Goal: Task Accomplishment & Management: Manage account settings

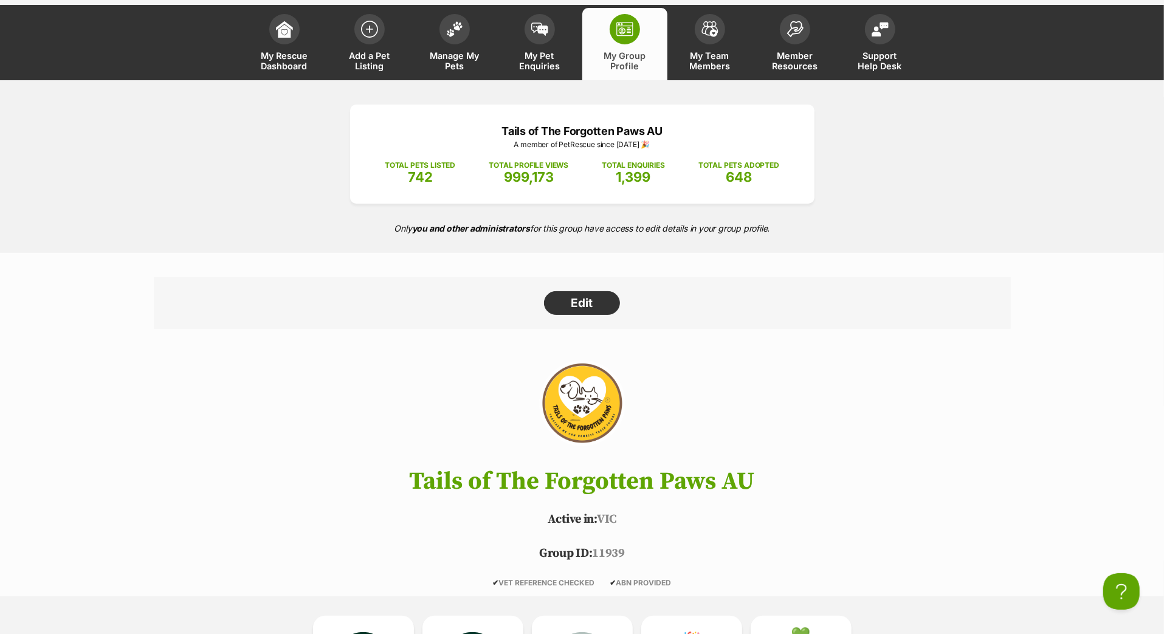
scroll to position [5, 0]
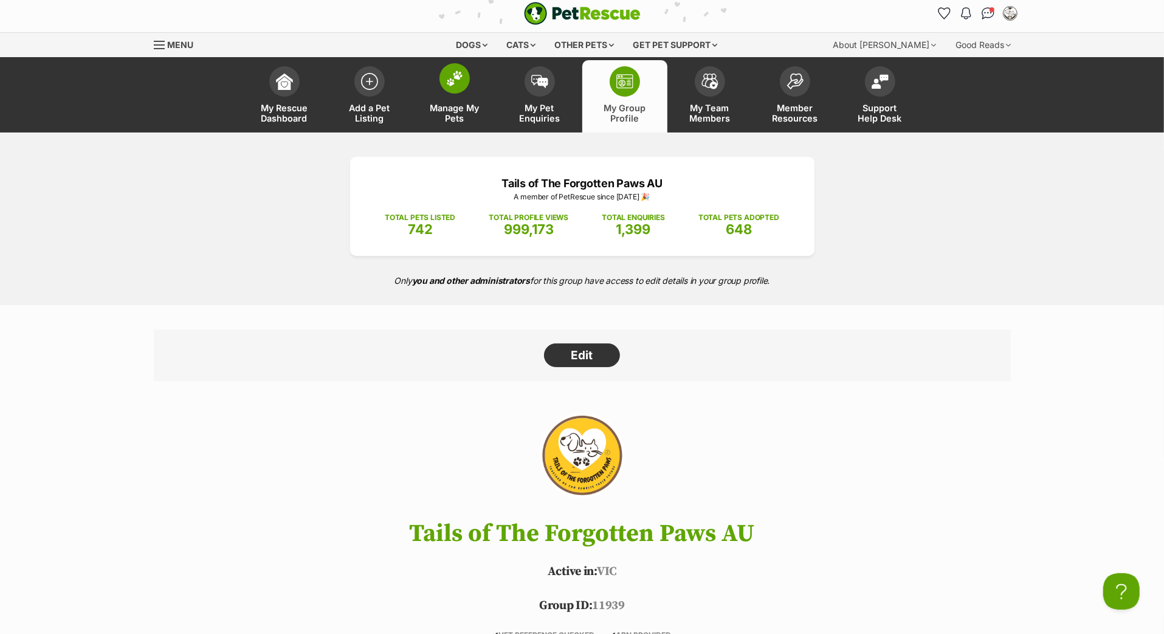
click at [469, 94] on span at bounding box center [454, 78] width 30 height 30
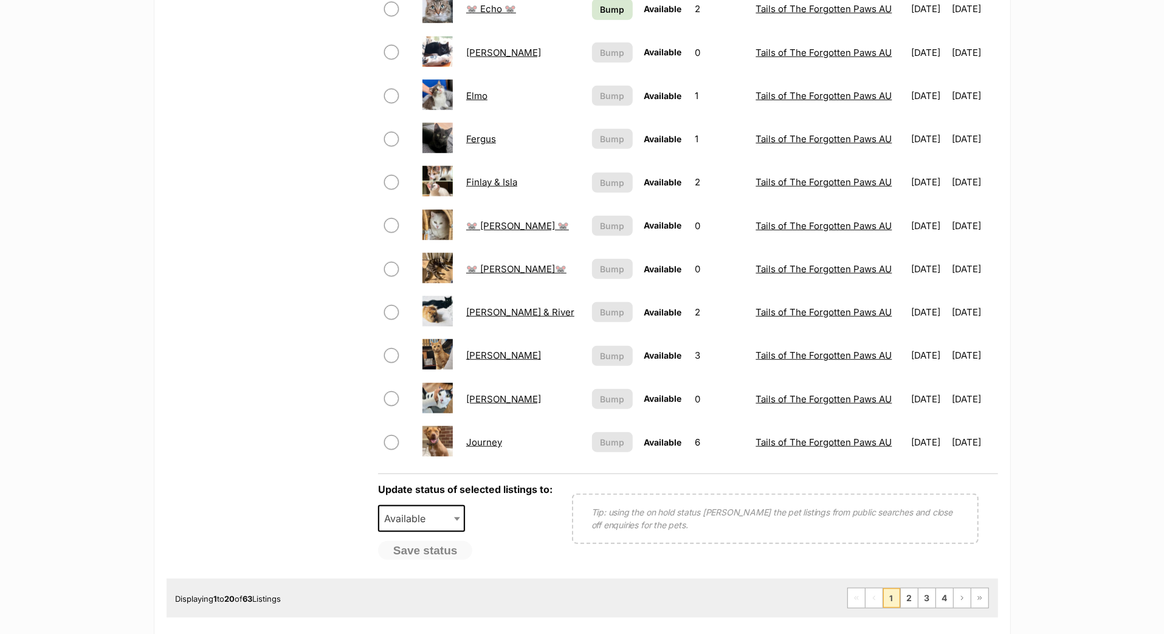
click at [568, 297] on table "Select Photo Name Bump Status Enquiries Listed by Listed Updated 🐭 Amara 🐭 This…" at bounding box center [688, 20] width 620 height 888
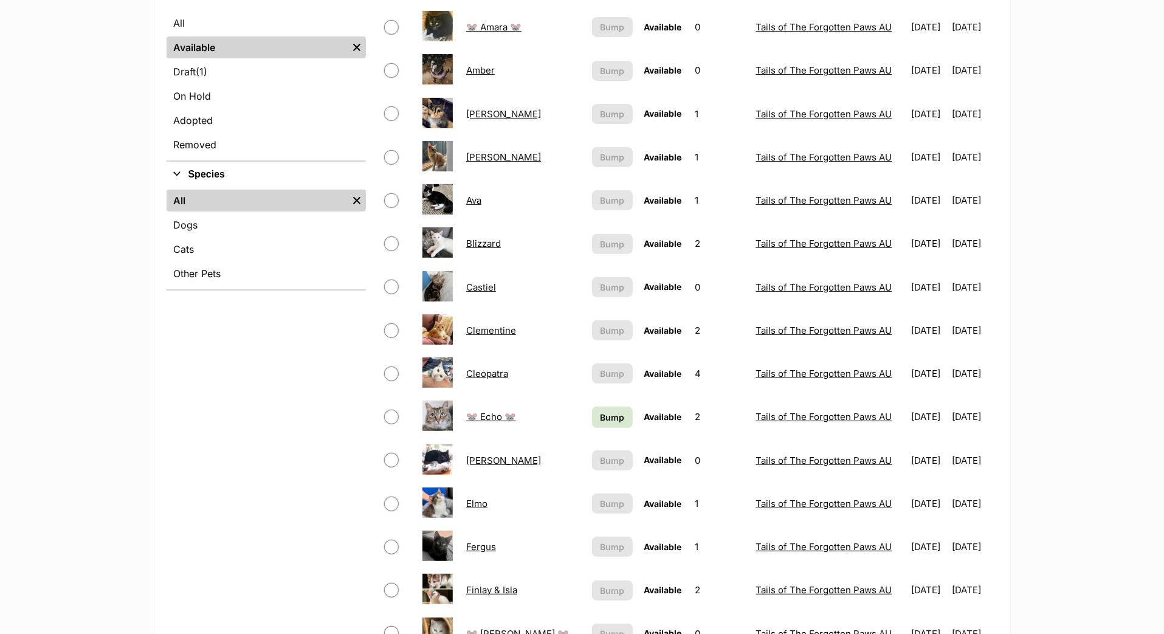
scroll to position [319, 0]
click at [600, 423] on span "Bump" at bounding box center [612, 416] width 24 height 13
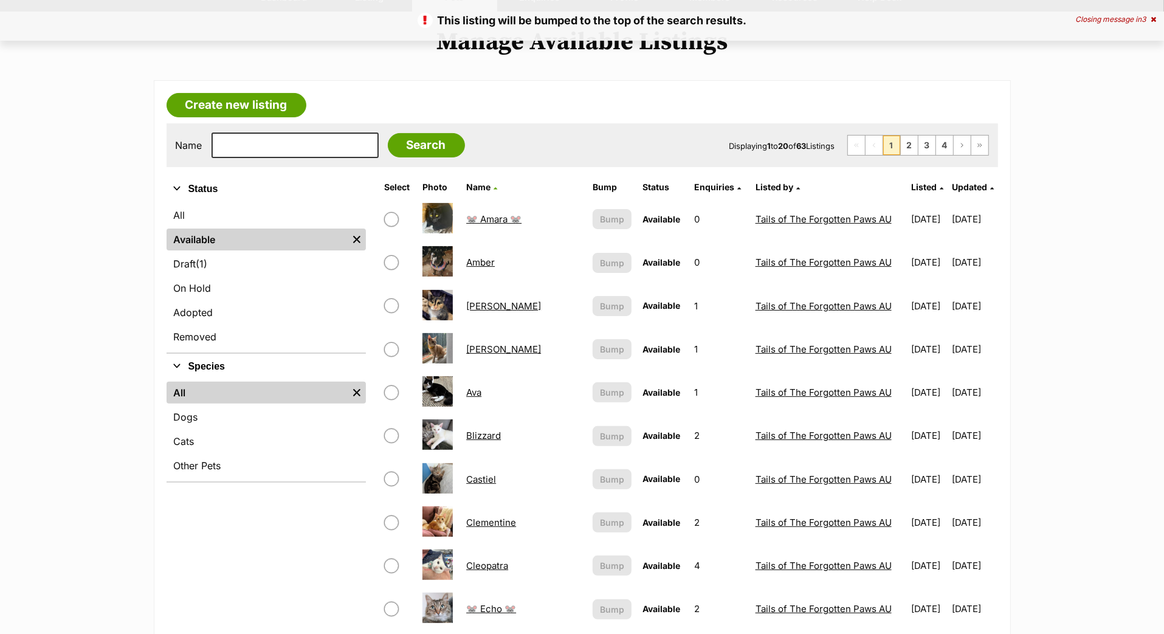
click at [960, 192] on span "Updated" at bounding box center [969, 187] width 35 height 10
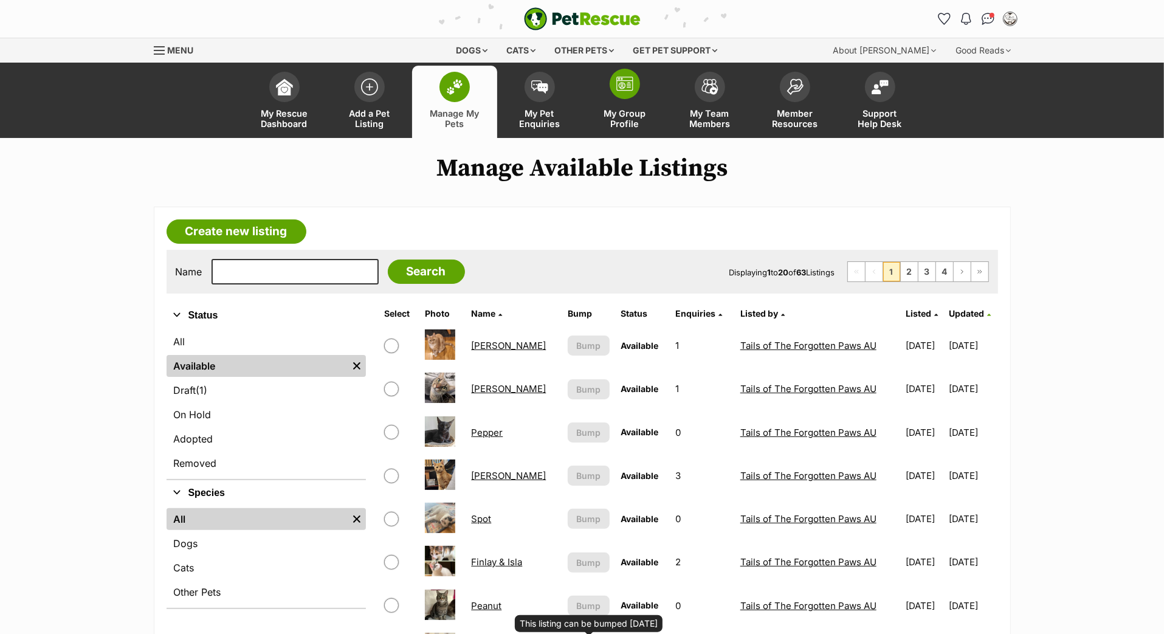
click at [629, 91] on img at bounding box center [624, 84] width 17 height 15
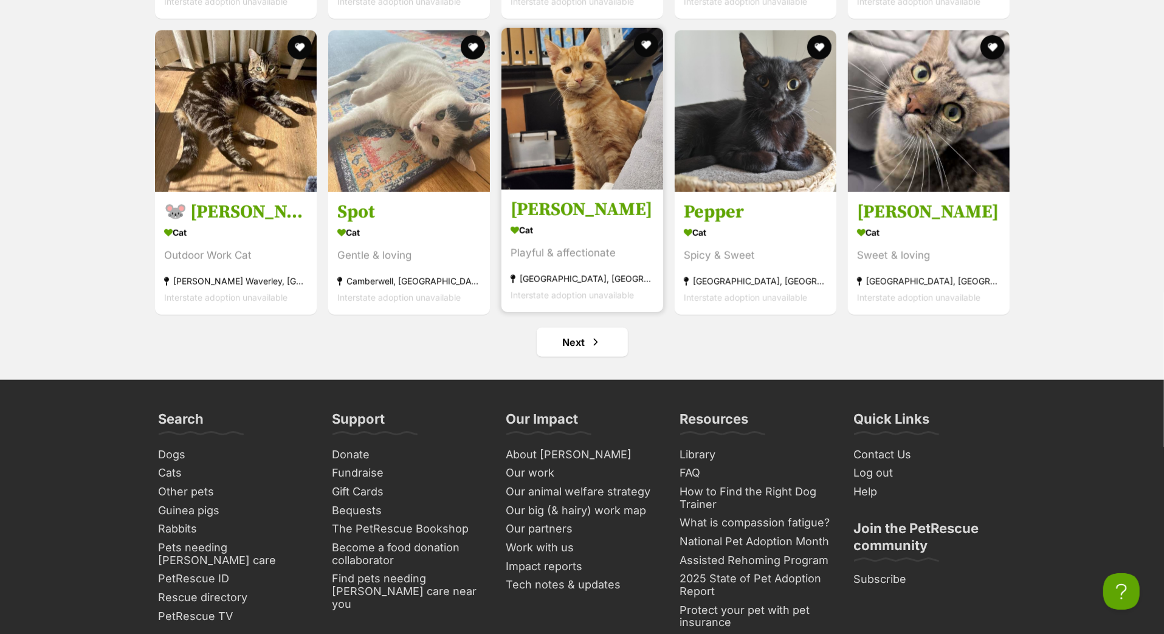
scroll to position [5100, 0]
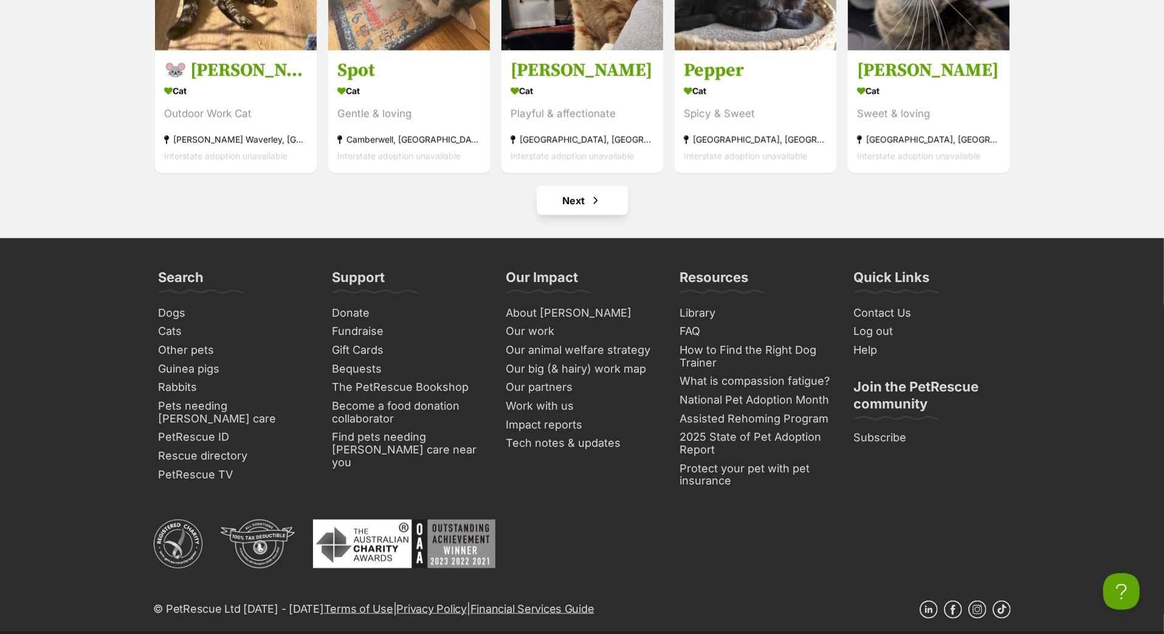
click at [618, 215] on link "Next" at bounding box center [582, 200] width 91 height 29
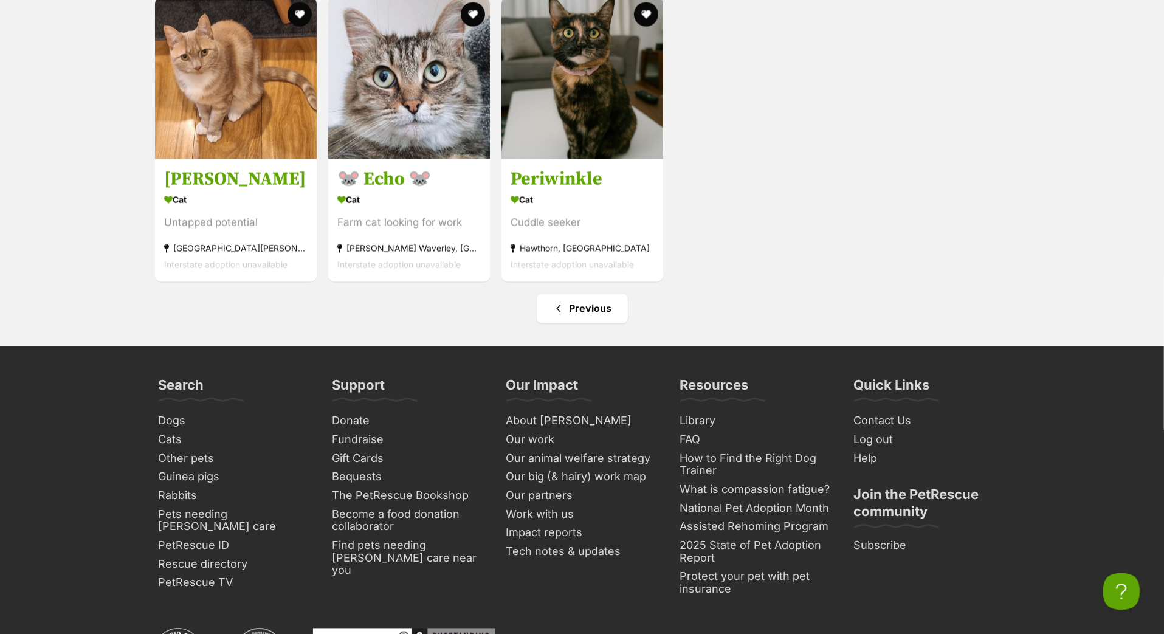
scroll to position [1748, 0]
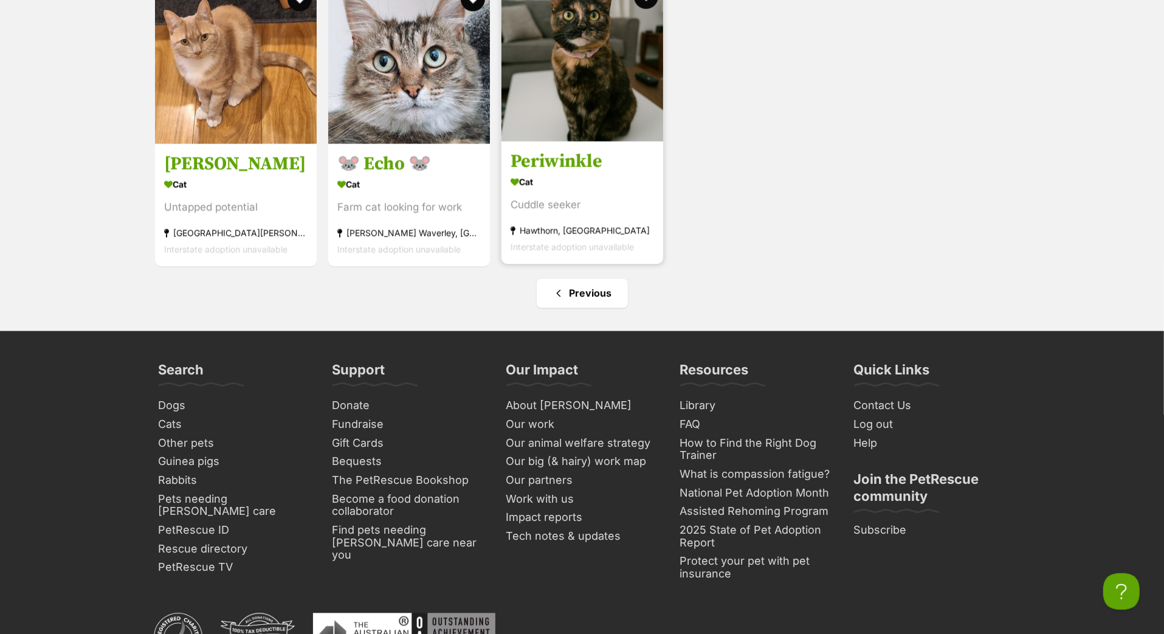
click at [564, 173] on h3 "Periwinkle" at bounding box center [582, 161] width 143 height 23
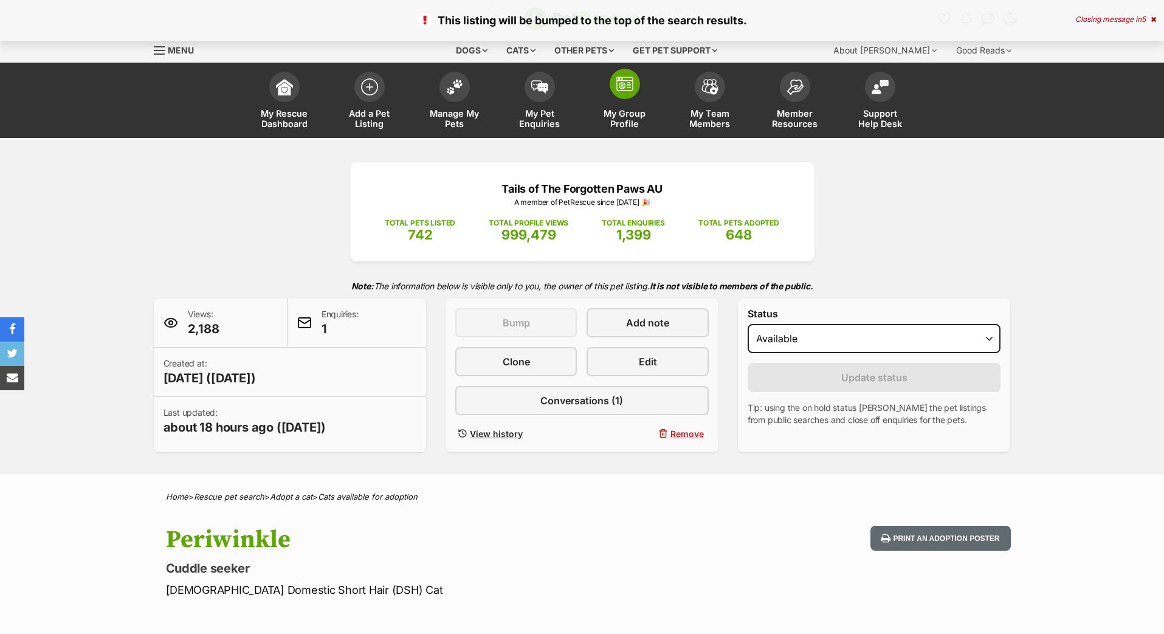
scroll to position [3, 0]
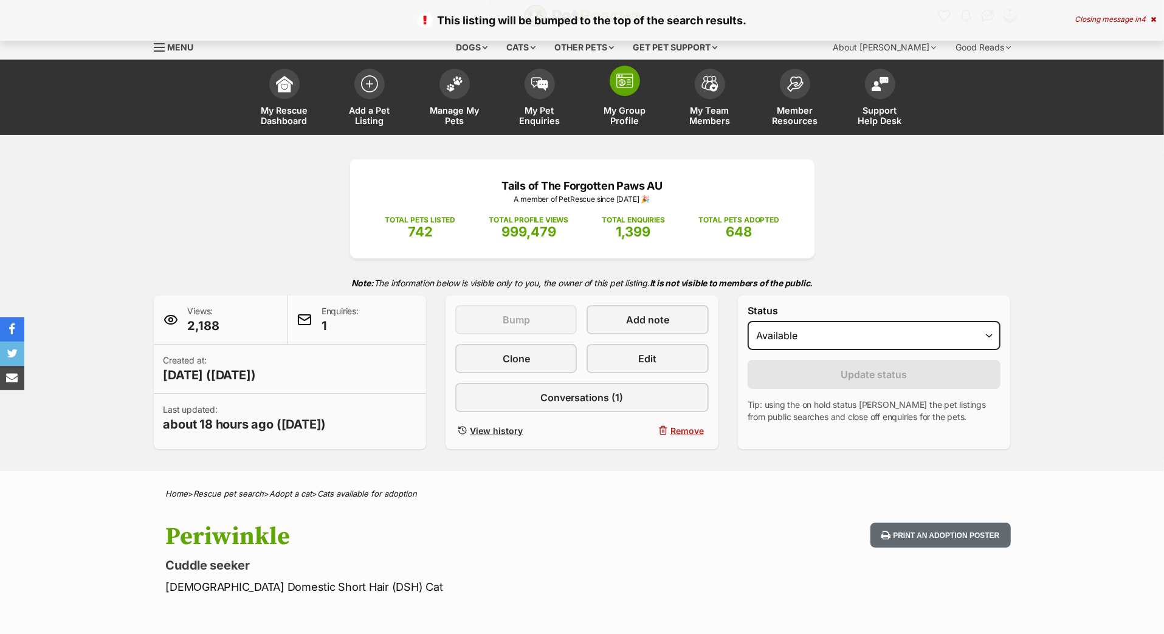
click at [630, 124] on span "My Group Profile" at bounding box center [625, 115] width 55 height 21
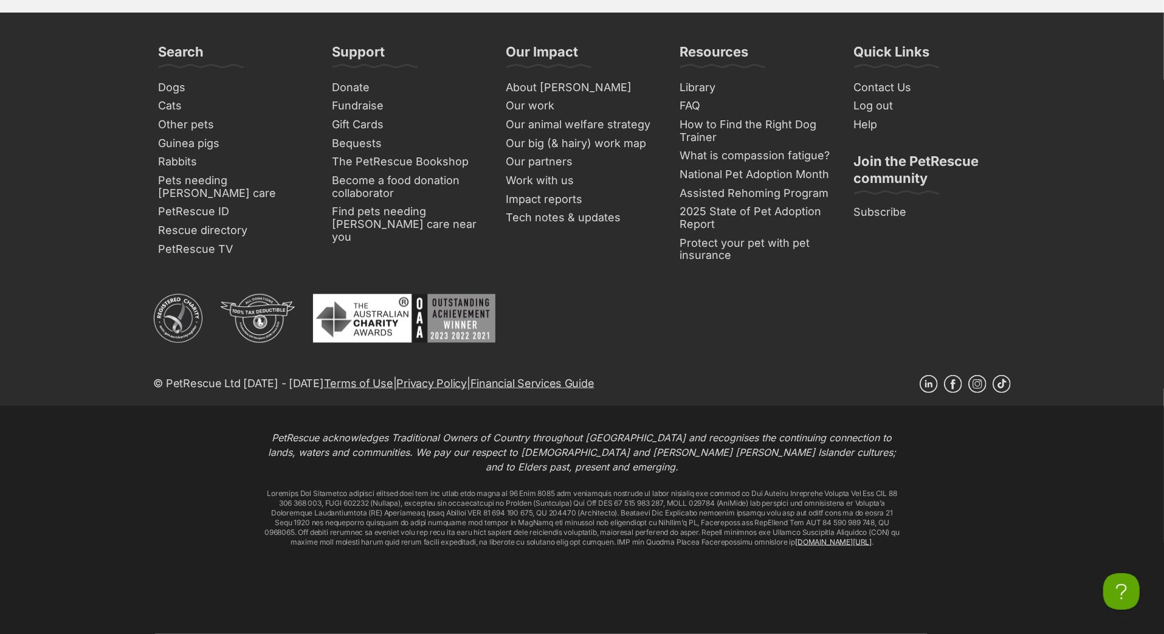
scroll to position [5388, 0]
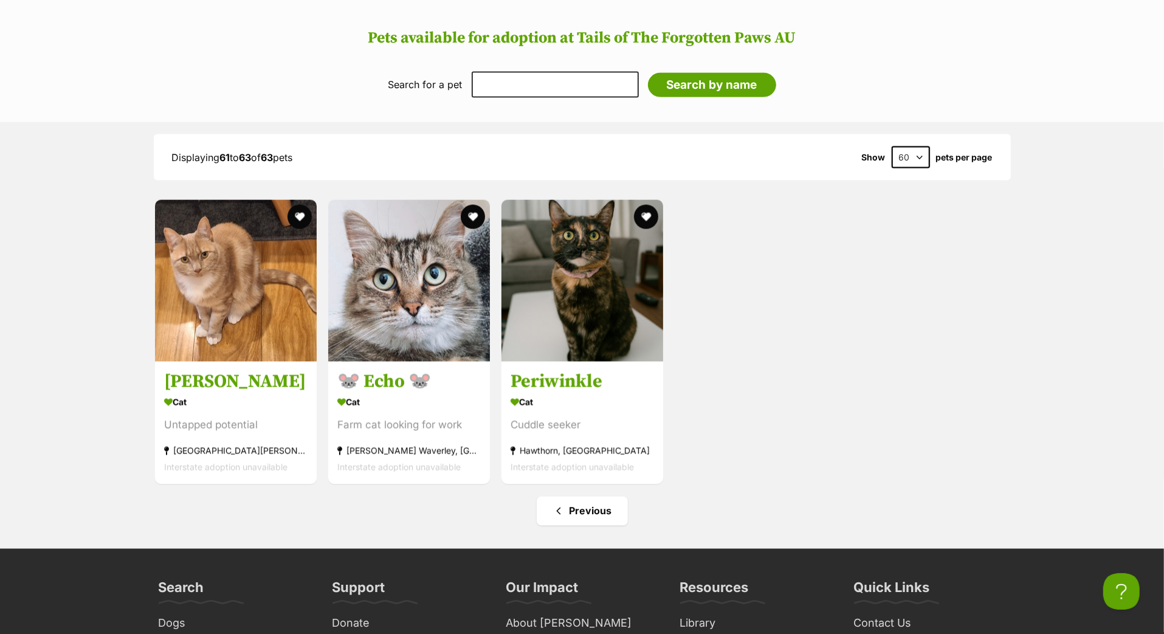
scroll to position [1549, 0]
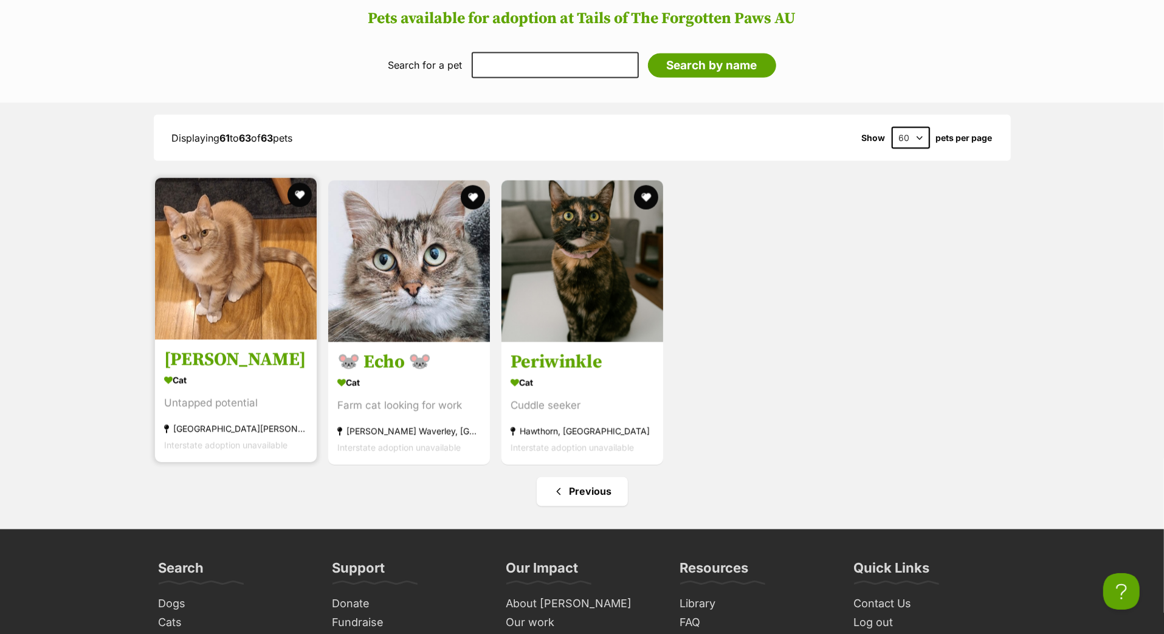
click at [201, 371] on h3 "Marsha" at bounding box center [235, 359] width 143 height 23
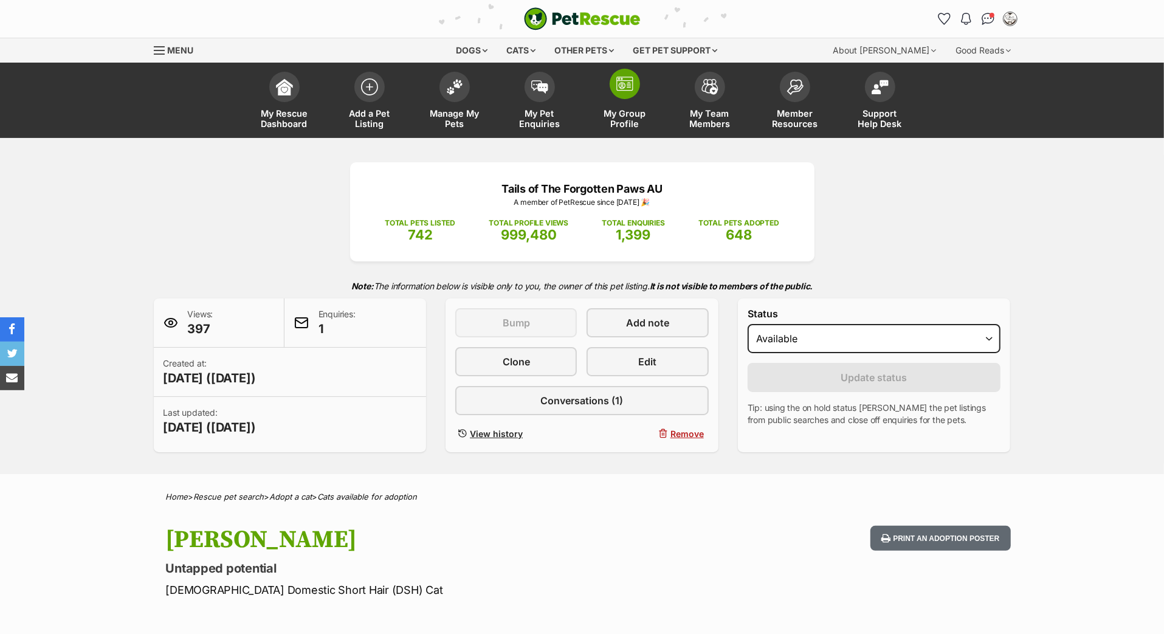
click at [623, 99] on span at bounding box center [625, 84] width 30 height 30
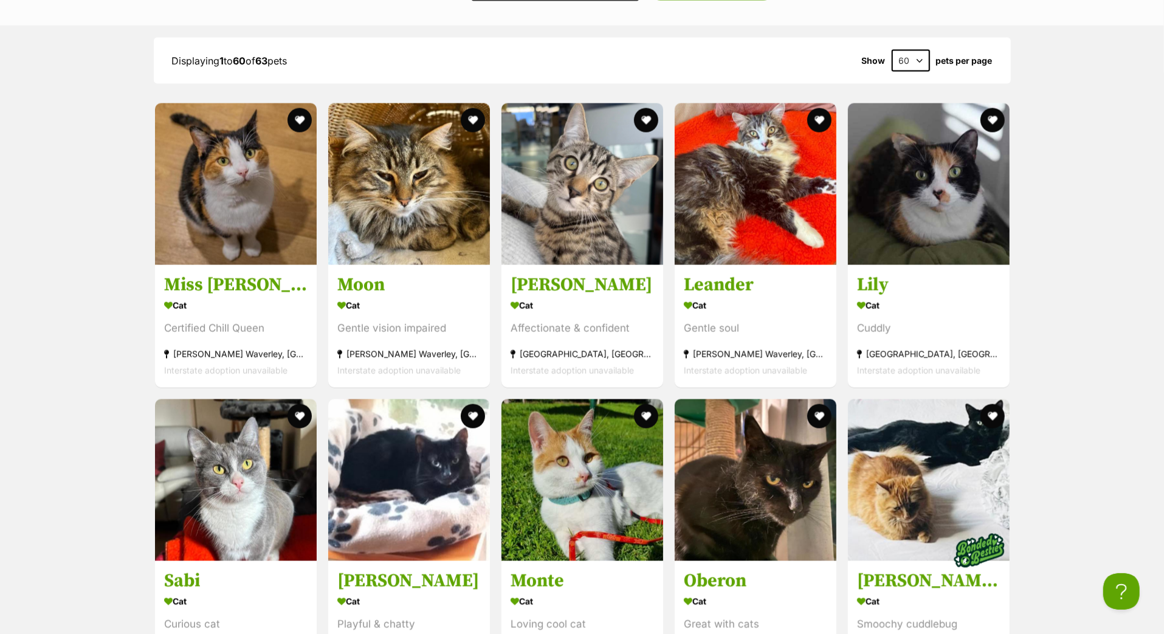
scroll to position [1627, 0]
